Goal: Contribute content: Add original content to the website for others to see

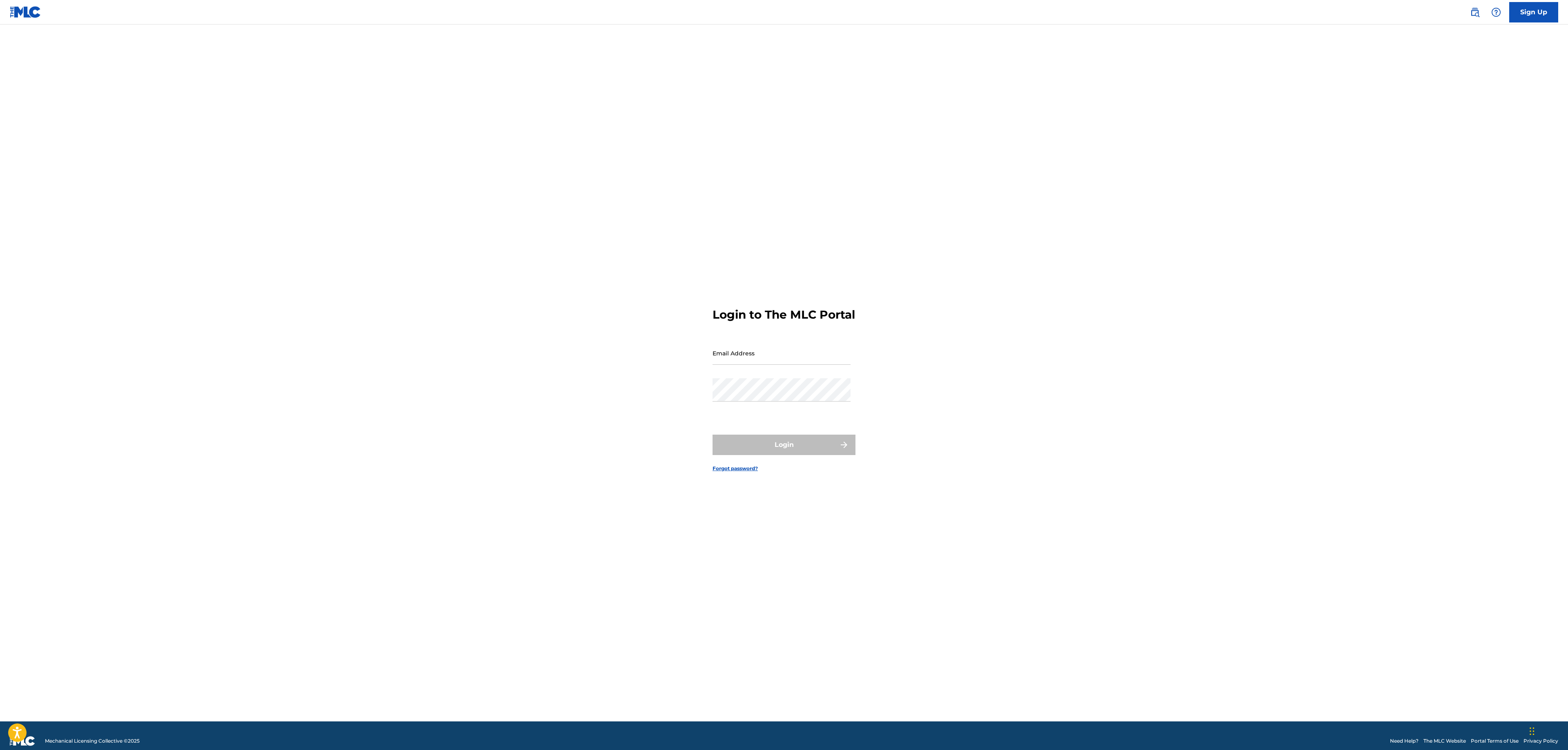
click at [755, 356] on input "Email Address" at bounding box center [782, 353] width 138 height 23
paste input "[EMAIL_ADDRESS][DOMAIN_NAME]"
type input "[EMAIL_ADDRESS][DOMAIN_NAME]"
click at [782, 414] on div "Password" at bounding box center [782, 396] width 138 height 37
click at [782, 446] on button "Login" at bounding box center [784, 445] width 143 height 21
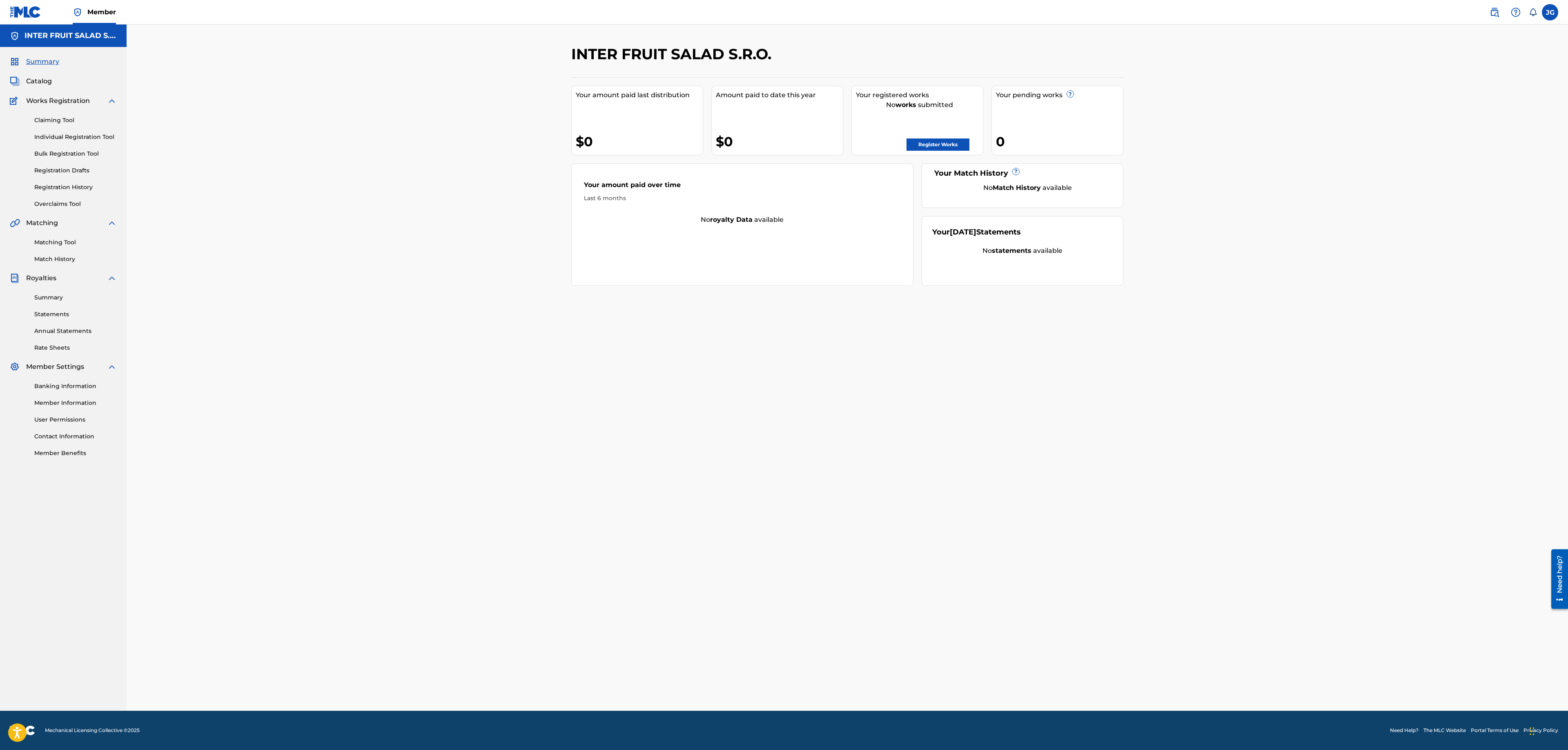
click at [103, 15] on span "Member" at bounding box center [102, 12] width 29 height 9
click at [101, 37] on h5 "INTER FRUIT SALAD S.R.O." at bounding box center [71, 35] width 93 height 9
click at [782, 14] on label at bounding box center [1550, 12] width 16 height 16
click at [782, 12] on input "[PERSON_NAME] [PERSON_NAME] [EMAIL_ADDRESS][DOMAIN_NAME] Notification Preferenc…" at bounding box center [1550, 12] width 0 height 0
click at [456, 377] on div "INTER FRUIT SALAD S.R.O. Your amount paid last distribution $0 Amount paid to d…" at bounding box center [847, 367] width 1441 height 686
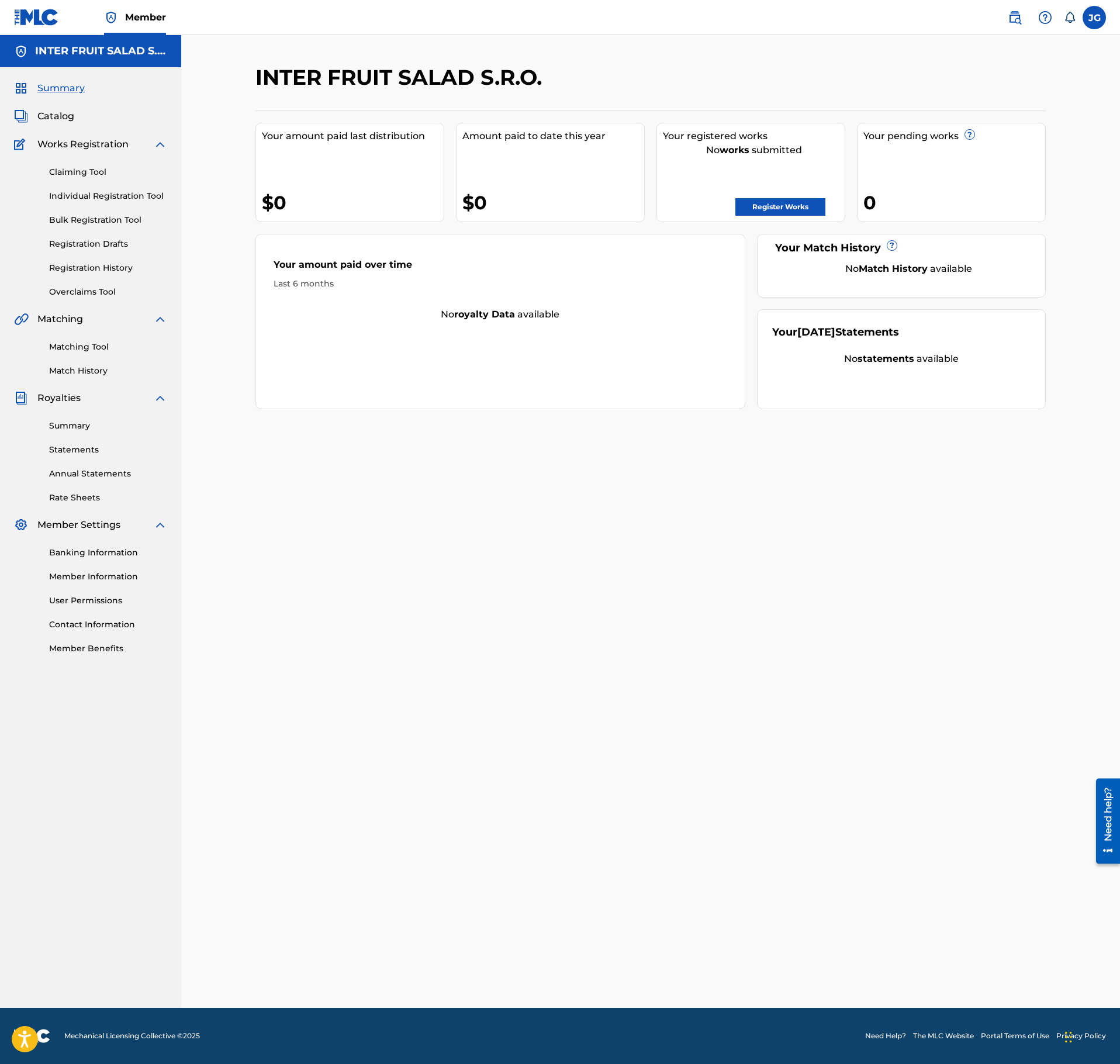
click at [54, 117] on span "Catalog" at bounding box center [56, 116] width 37 height 14
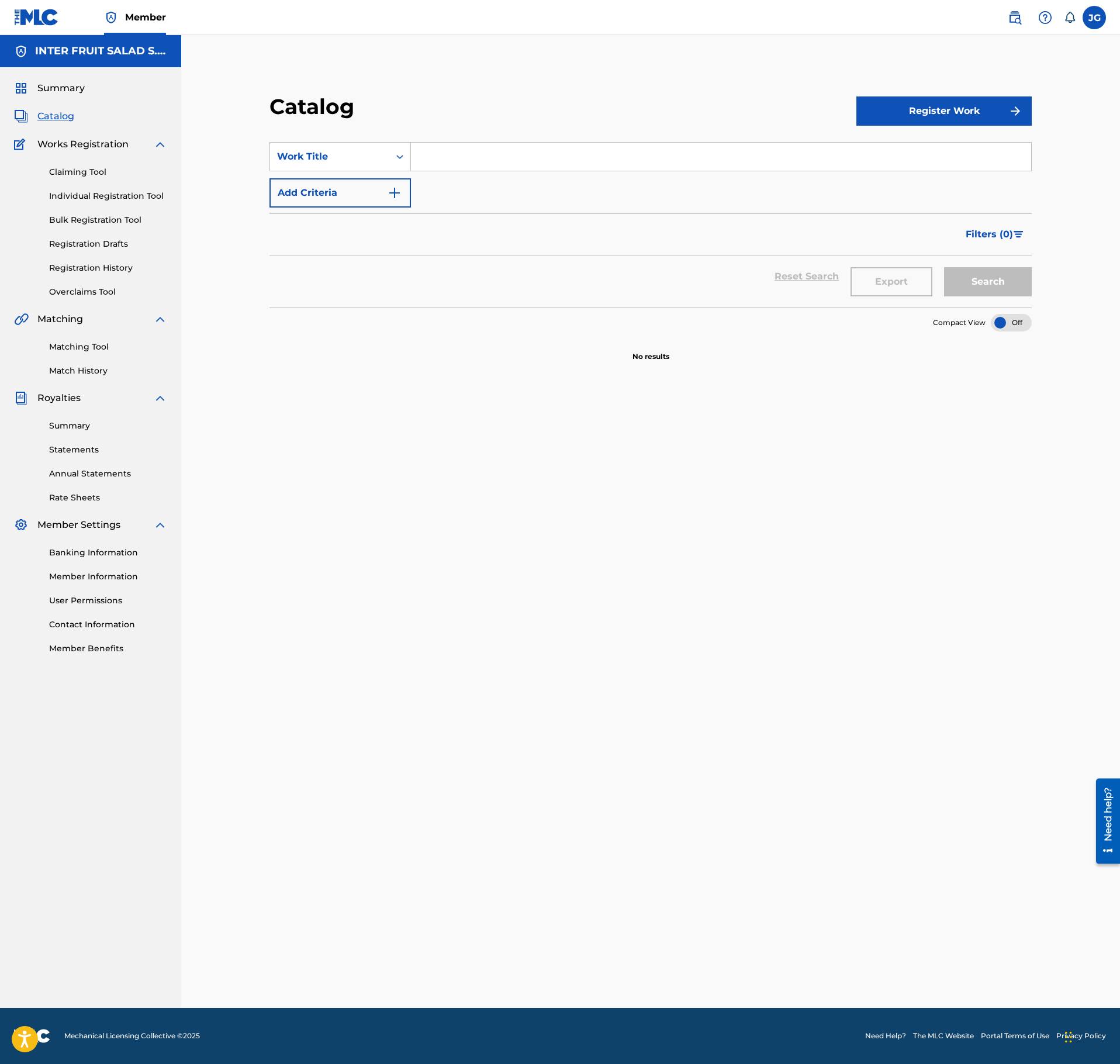
click at [923, 110] on button "Register Work" at bounding box center [944, 112] width 175 height 30
click at [918, 148] on link "Individual" at bounding box center [944, 149] width 175 height 28
